Goal: Information Seeking & Learning: Learn about a topic

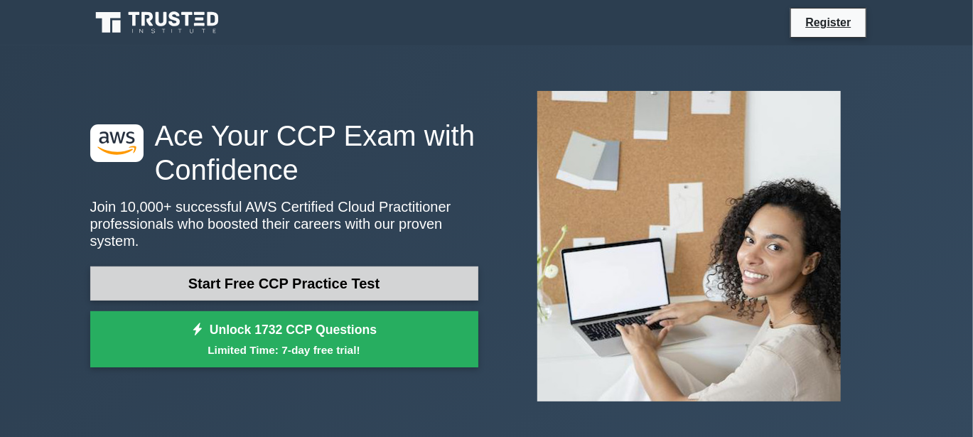
click at [267, 267] on link "Start Free CCP Practice Test" at bounding box center [284, 284] width 388 height 34
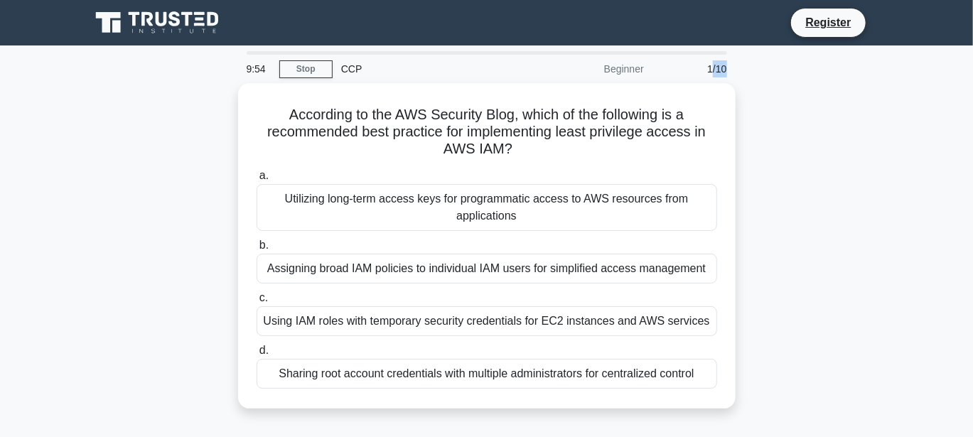
drag, startPoint x: 710, startPoint y: 71, endPoint x: 733, endPoint y: 71, distance: 23.5
click at [733, 71] on div "1/10" at bounding box center [694, 69] width 83 height 28
click at [708, 73] on div "1/10" at bounding box center [694, 69] width 83 height 28
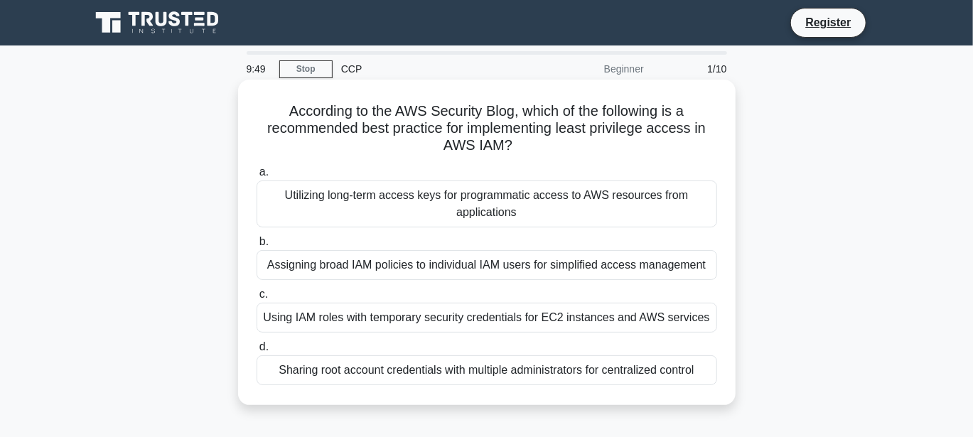
click at [365, 201] on div "Utilizing long-term access keys for programmatic access to AWS resources from a…" at bounding box center [487, 204] width 461 height 47
click at [257, 177] on input "a. Utilizing long-term access keys for programmatic access to AWS resources fro…" at bounding box center [257, 172] width 0 height 9
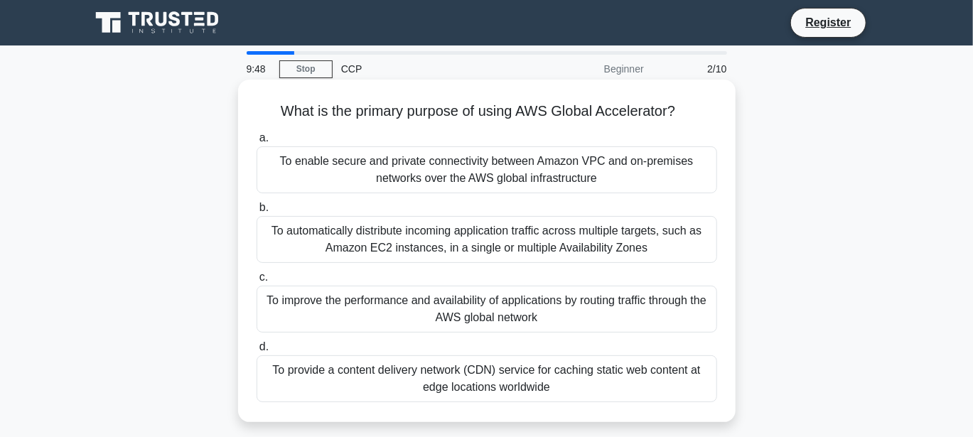
click at [375, 237] on div "To automatically distribute incoming application traffic across multiple target…" at bounding box center [487, 239] width 461 height 47
click at [257, 213] on input "b. To automatically distribute incoming application traffic across multiple tar…" at bounding box center [257, 207] width 0 height 9
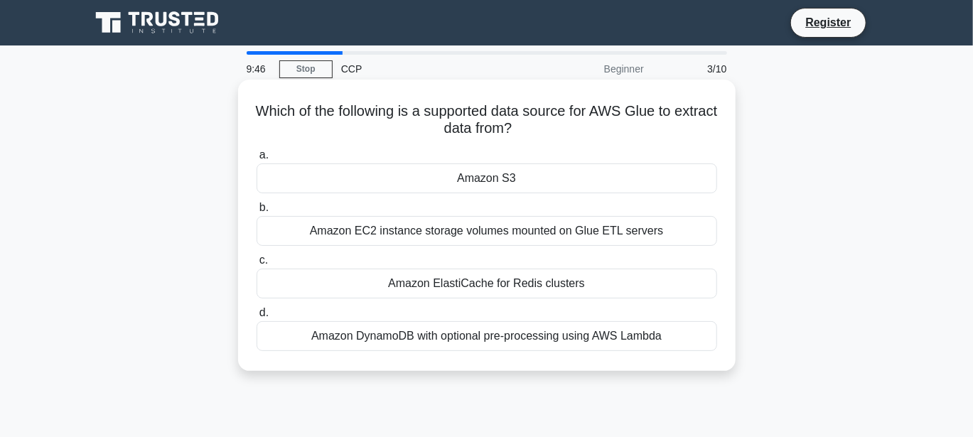
click at [427, 169] on div "Amazon S3" at bounding box center [487, 179] width 461 height 30
click at [257, 160] on input "a. Amazon S3" at bounding box center [257, 155] width 0 height 9
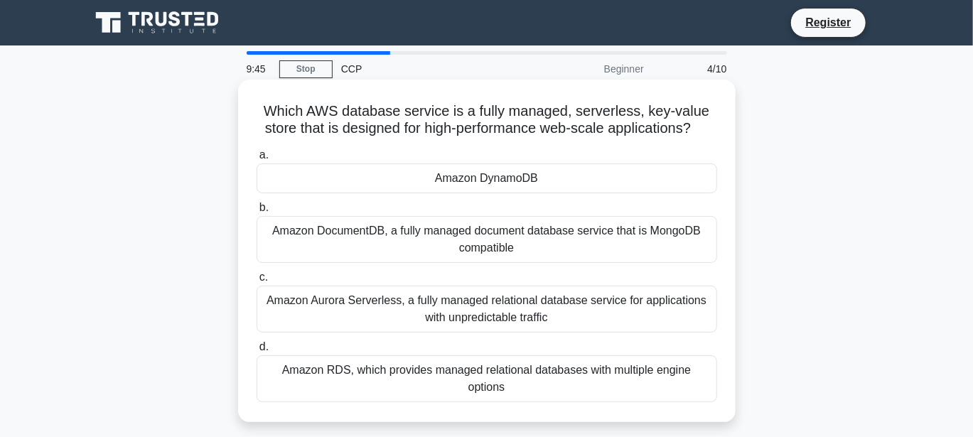
click at [431, 230] on div "Amazon DocumentDB, a fully managed document database service that is MongoDB co…" at bounding box center [487, 239] width 461 height 47
click at [257, 213] on input "b. Amazon DocumentDB, a fully managed document database service that is MongoDB…" at bounding box center [257, 207] width 0 height 9
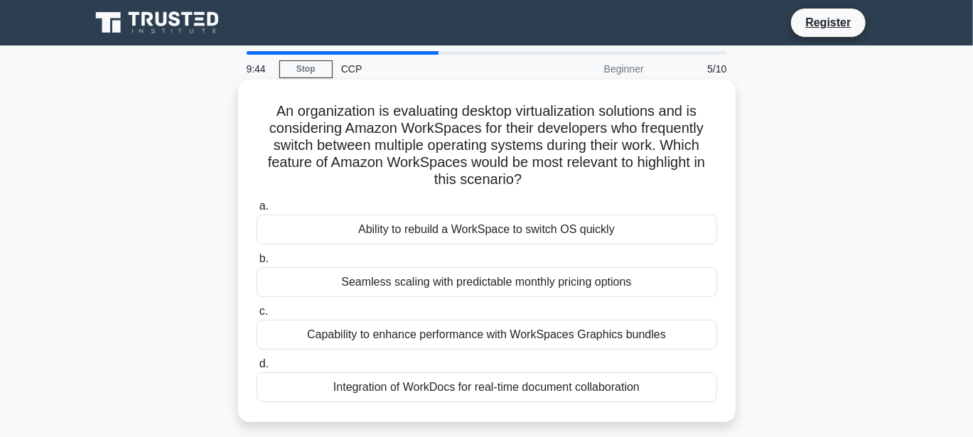
click at [443, 285] on div "Seamless scaling with predictable monthly pricing options" at bounding box center [487, 282] width 461 height 30
click at [257, 264] on input "b. Seamless scaling with predictable monthly pricing options" at bounding box center [257, 259] width 0 height 9
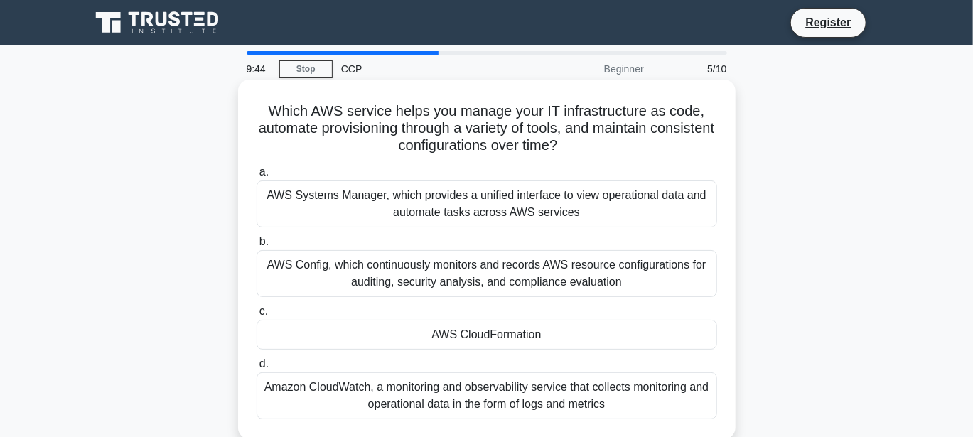
click at [424, 213] on div "AWS Systems Manager, which provides a unified interface to view operational dat…" at bounding box center [487, 204] width 461 height 47
click at [257, 177] on input "a. AWS Systems Manager, which provides a unified interface to view operational …" at bounding box center [257, 172] width 0 height 9
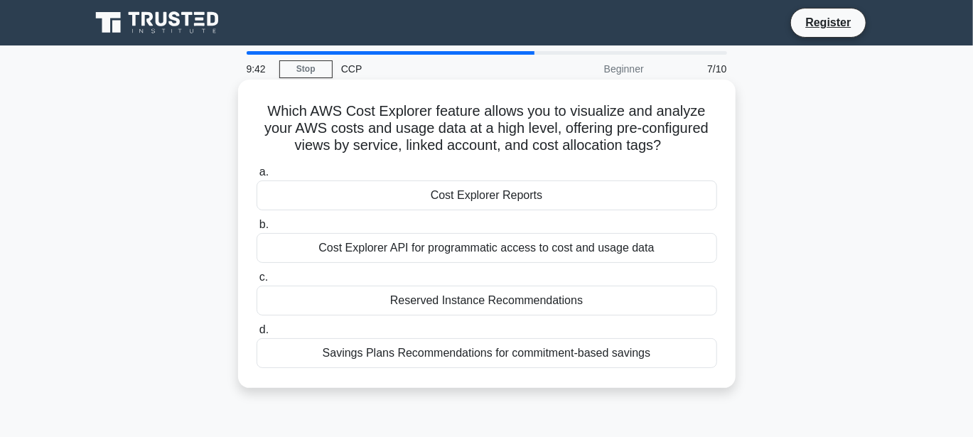
click at [417, 253] on div "Cost Explorer API for programmatic access to cost and usage data" at bounding box center [487, 248] width 461 height 30
click at [257, 230] on input "b. Cost Explorer API for programmatic access to cost and usage data" at bounding box center [257, 224] width 0 height 9
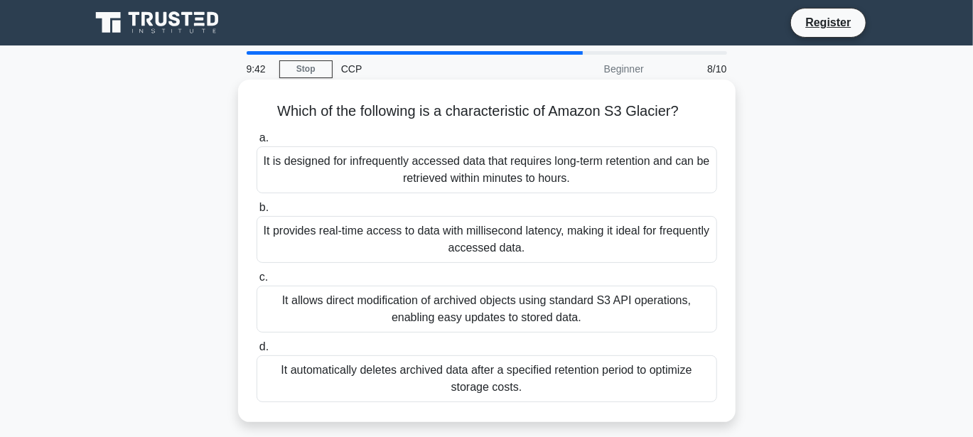
click at [416, 233] on div "It provides real-time access to data with millisecond latency, making it ideal …" at bounding box center [487, 239] width 461 height 47
click at [257, 213] on input "b. It provides real-time access to data with millisecond latency, making it ide…" at bounding box center [257, 207] width 0 height 9
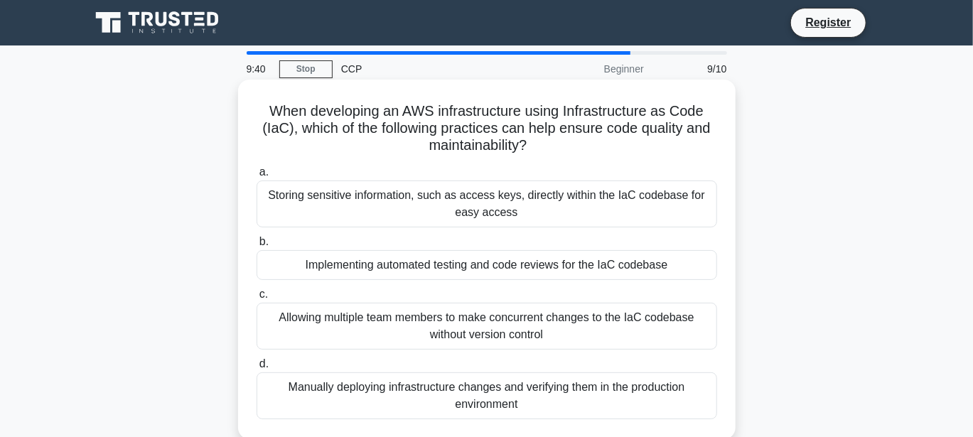
click at [406, 257] on div "Implementing automated testing and code reviews for the IaC codebase" at bounding box center [487, 265] width 461 height 30
click at [257, 247] on input "b. Implementing automated testing and code reviews for the IaC codebase" at bounding box center [257, 241] width 0 height 9
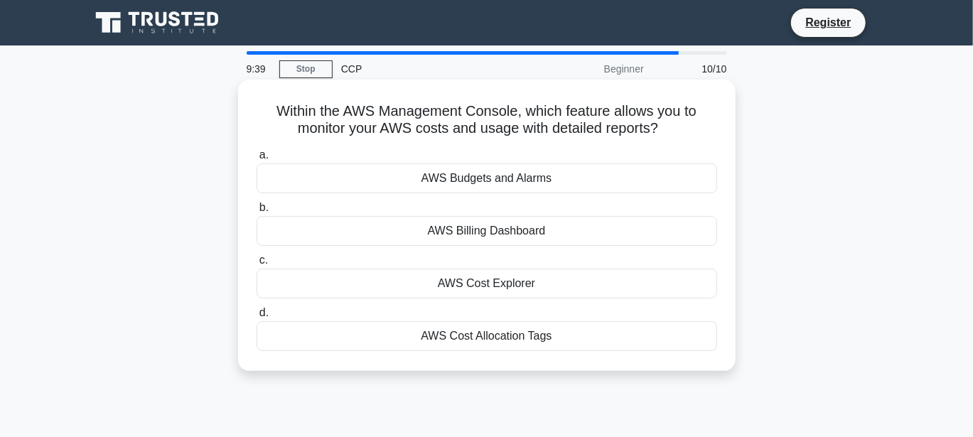
click at [469, 174] on div "AWS Budgets and Alarms" at bounding box center [487, 179] width 461 height 30
click at [257, 160] on input "a. AWS Budgets and Alarms" at bounding box center [257, 155] width 0 height 9
